Goal: Task Accomplishment & Management: Manage account settings

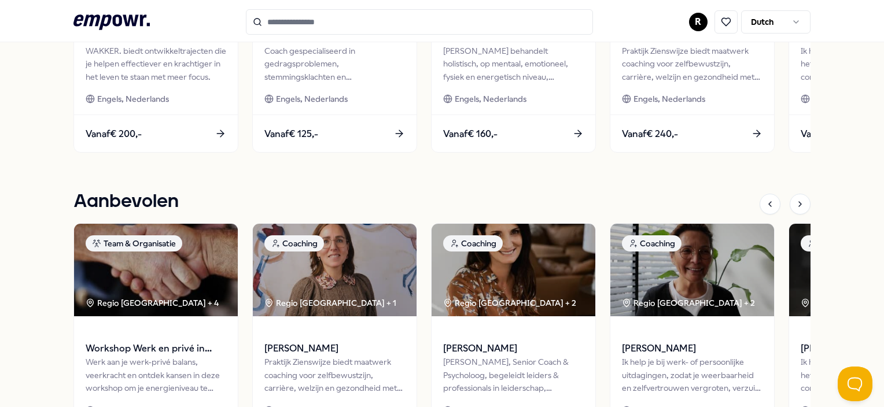
scroll to position [694, 0]
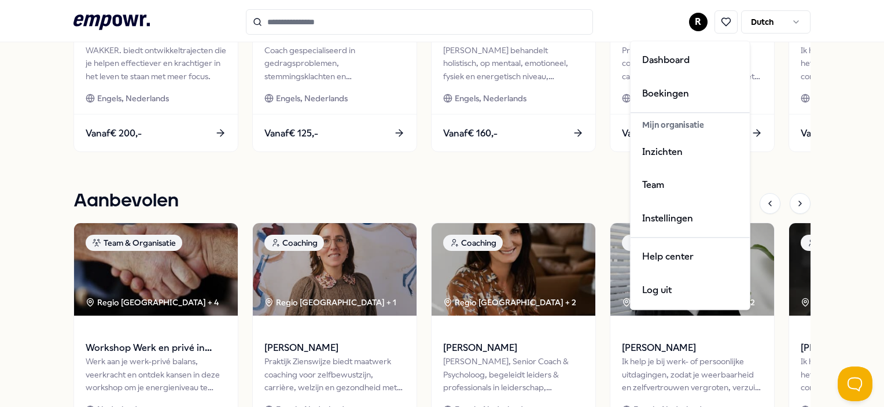
click at [694, 21] on html ".empowr-logo_svg__cls-1{fill:#03032f} R Dutch Alle categorieën Self-care librar…" at bounding box center [442, 203] width 884 height 407
click at [663, 93] on div "Boekingen" at bounding box center [690, 94] width 115 height 34
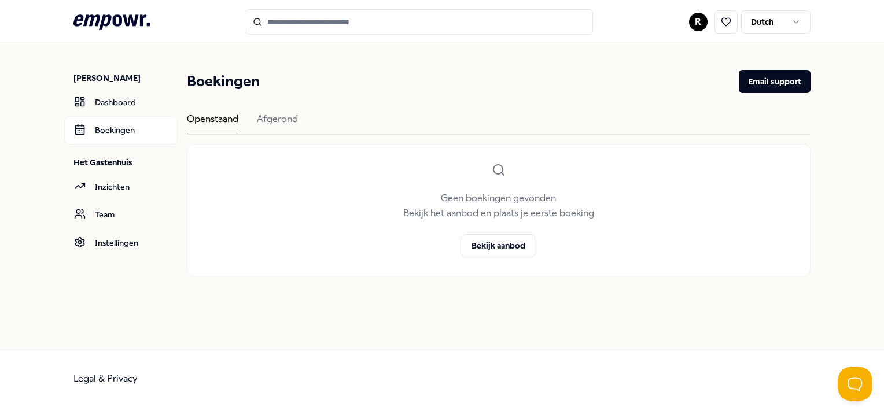
click at [250, 113] on div "Openstaand Afgerond" at bounding box center [498, 123] width 623 height 23
click at [257, 118] on div "Openstaand Afgerond" at bounding box center [498, 123] width 623 height 23
click at [259, 119] on div "Afgerond" at bounding box center [277, 123] width 41 height 23
drag, startPoint x: 259, startPoint y: 119, endPoint x: 83, endPoint y: 106, distance: 176.4
click at [81, 106] on rect at bounding box center [82, 104] width 3 height 5
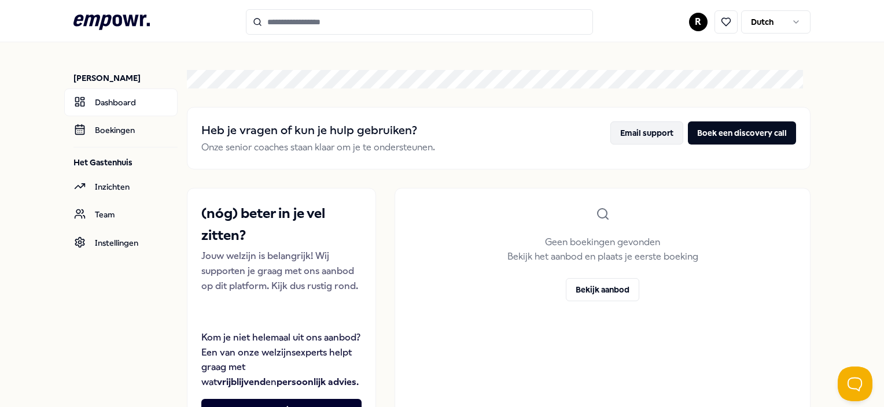
click at [631, 123] on button "Email support" at bounding box center [646, 133] width 73 height 23
